Goal: Task Accomplishment & Management: Use online tool/utility

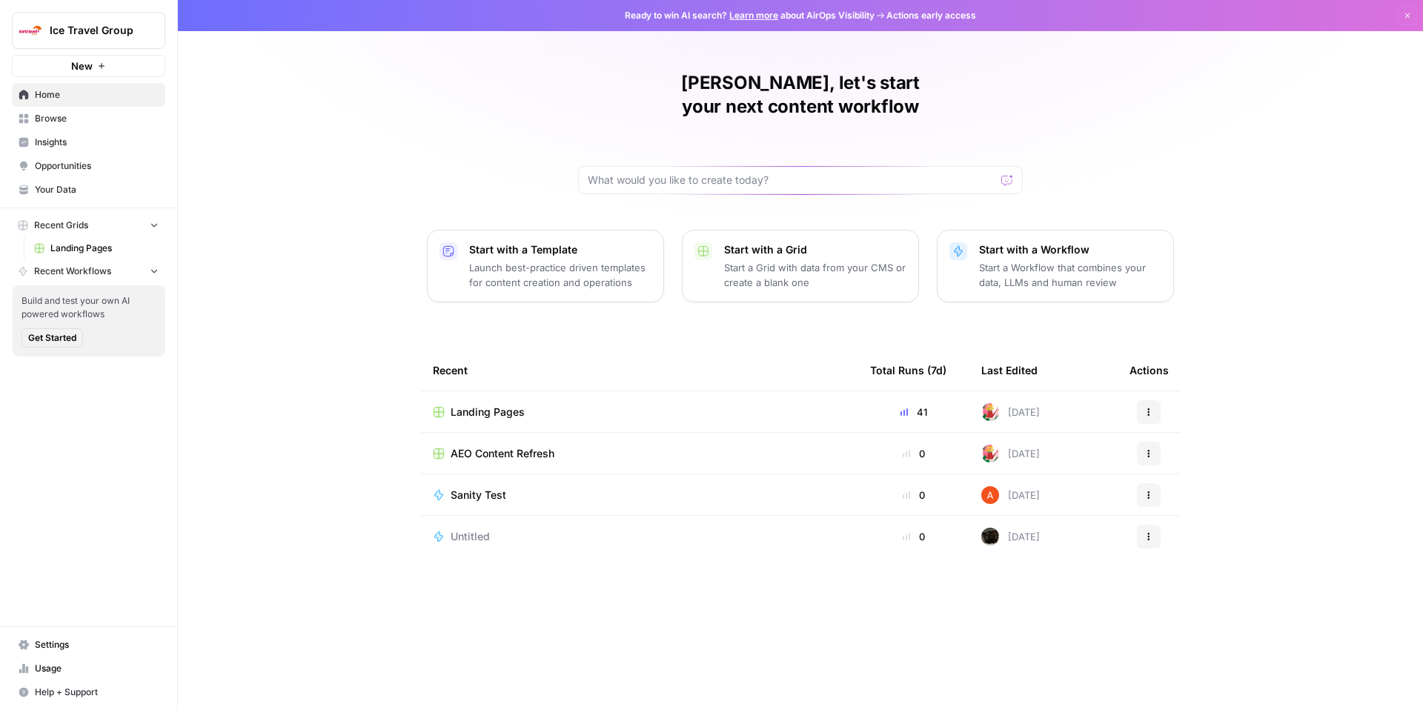
click at [494, 405] on span "Landing Pages" at bounding box center [488, 412] width 74 height 15
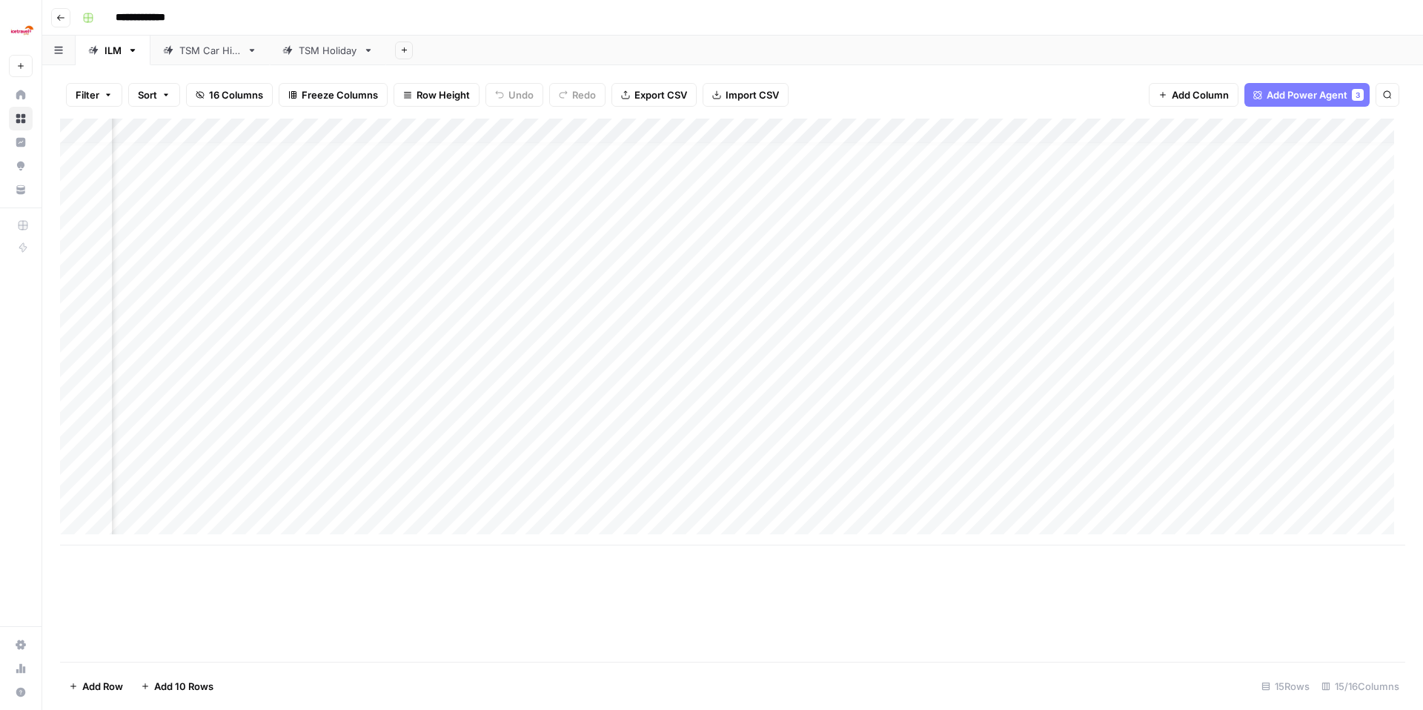
scroll to position [11, 485]
click at [1014, 496] on div "Add Column" at bounding box center [732, 332] width 1345 height 427
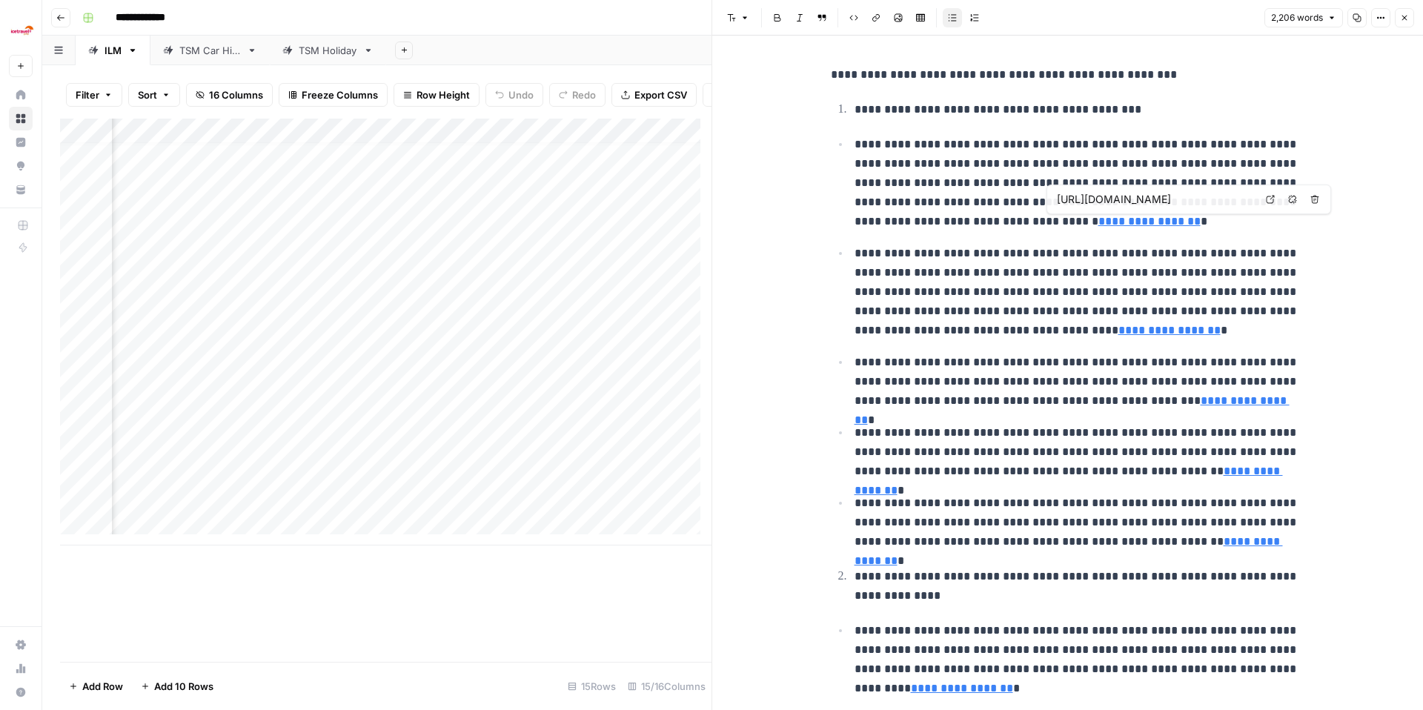
type input "[URL][DOMAIN_NAME]"
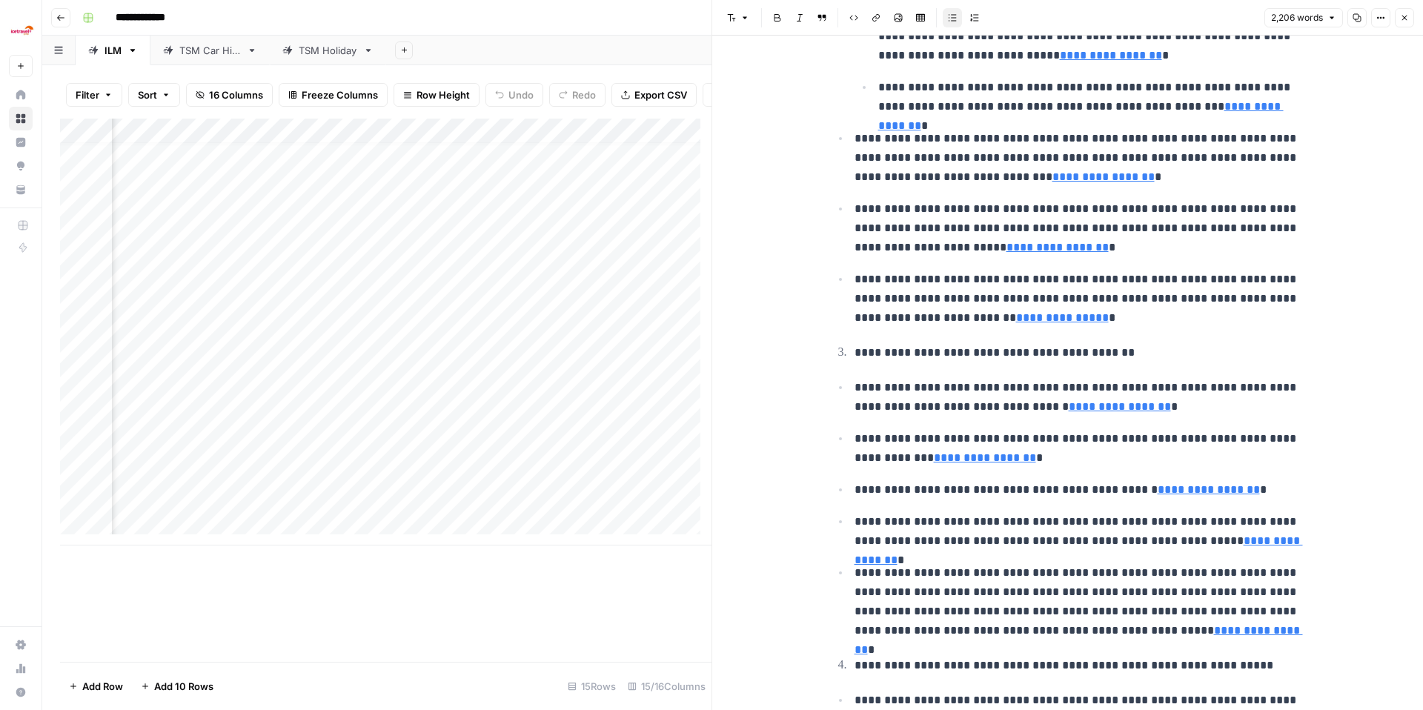
scroll to position [183, 0]
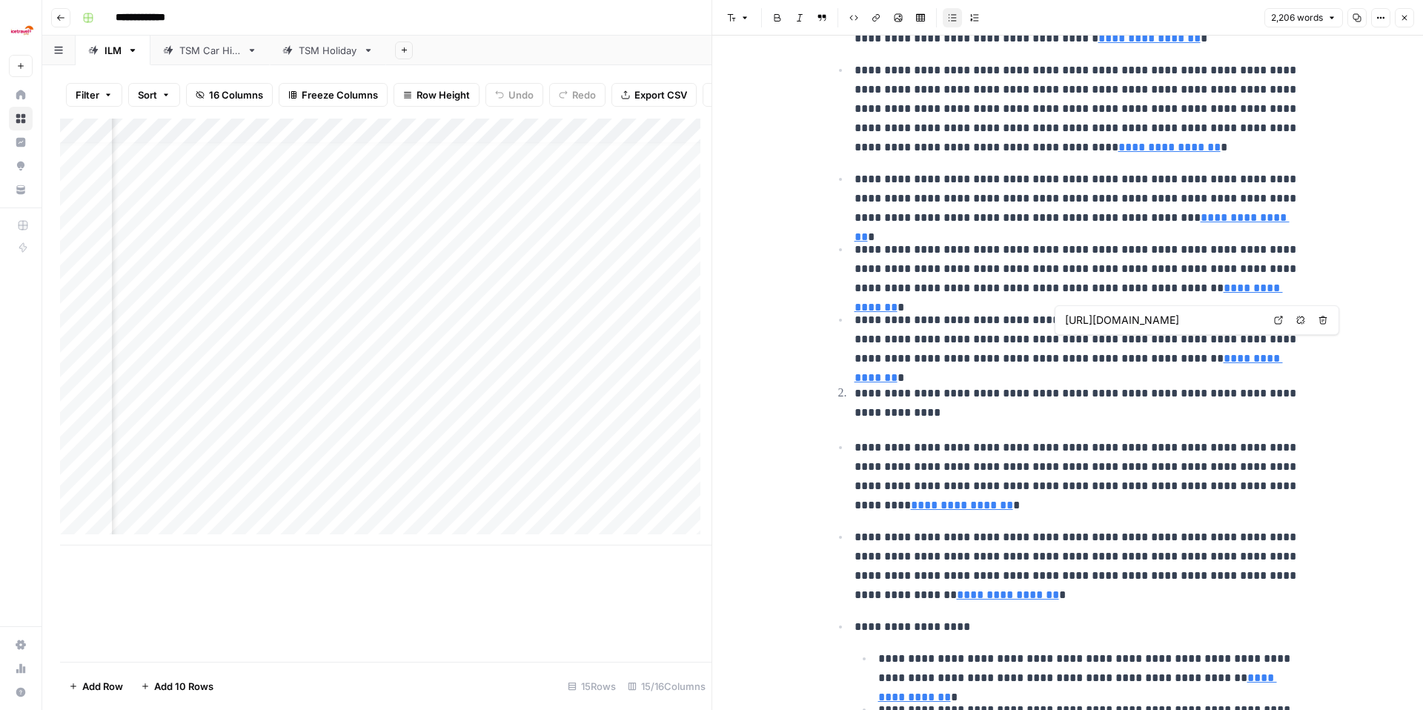
type input "[URL][DOMAIN_NAME]"
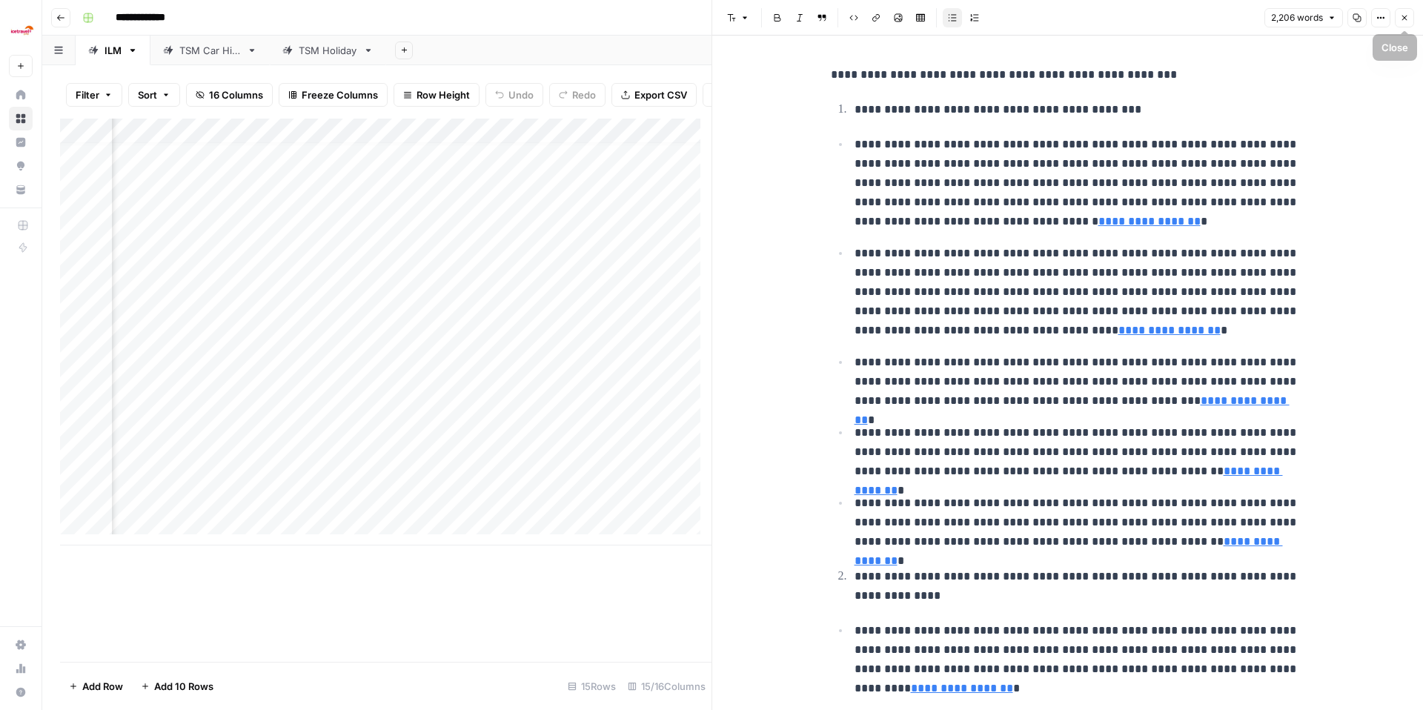
click at [1406, 19] on icon "button" at bounding box center [1404, 17] width 9 height 9
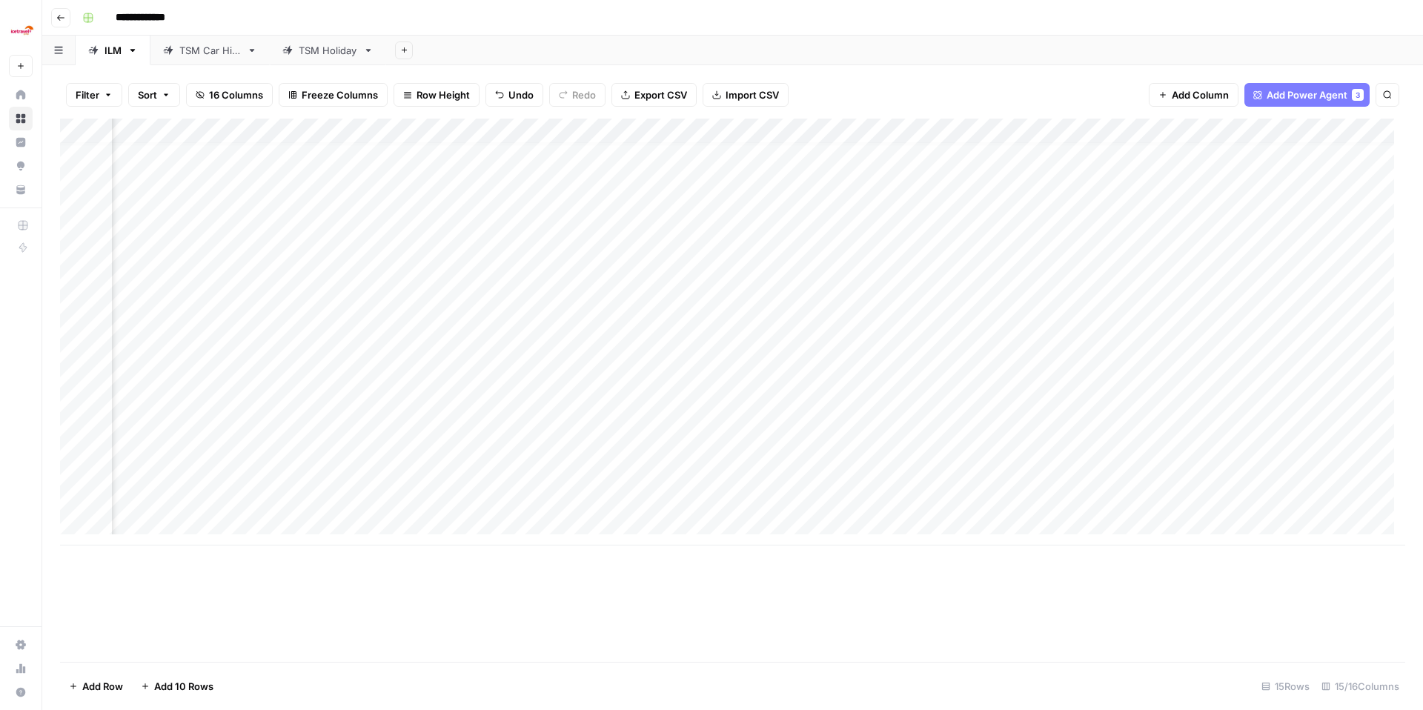
scroll to position [11, 0]
